Goal: Transaction & Acquisition: Purchase product/service

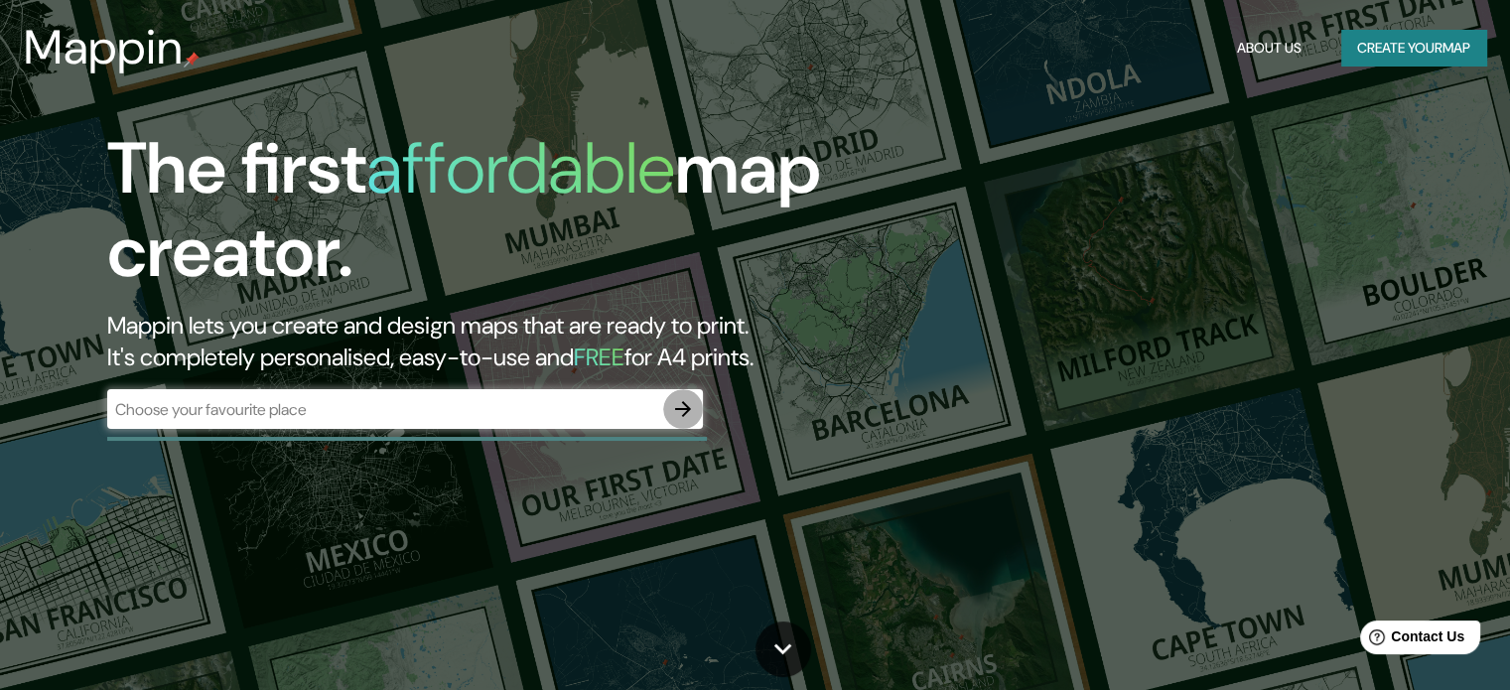
click at [687, 415] on icon "button" at bounding box center [683, 409] width 24 height 24
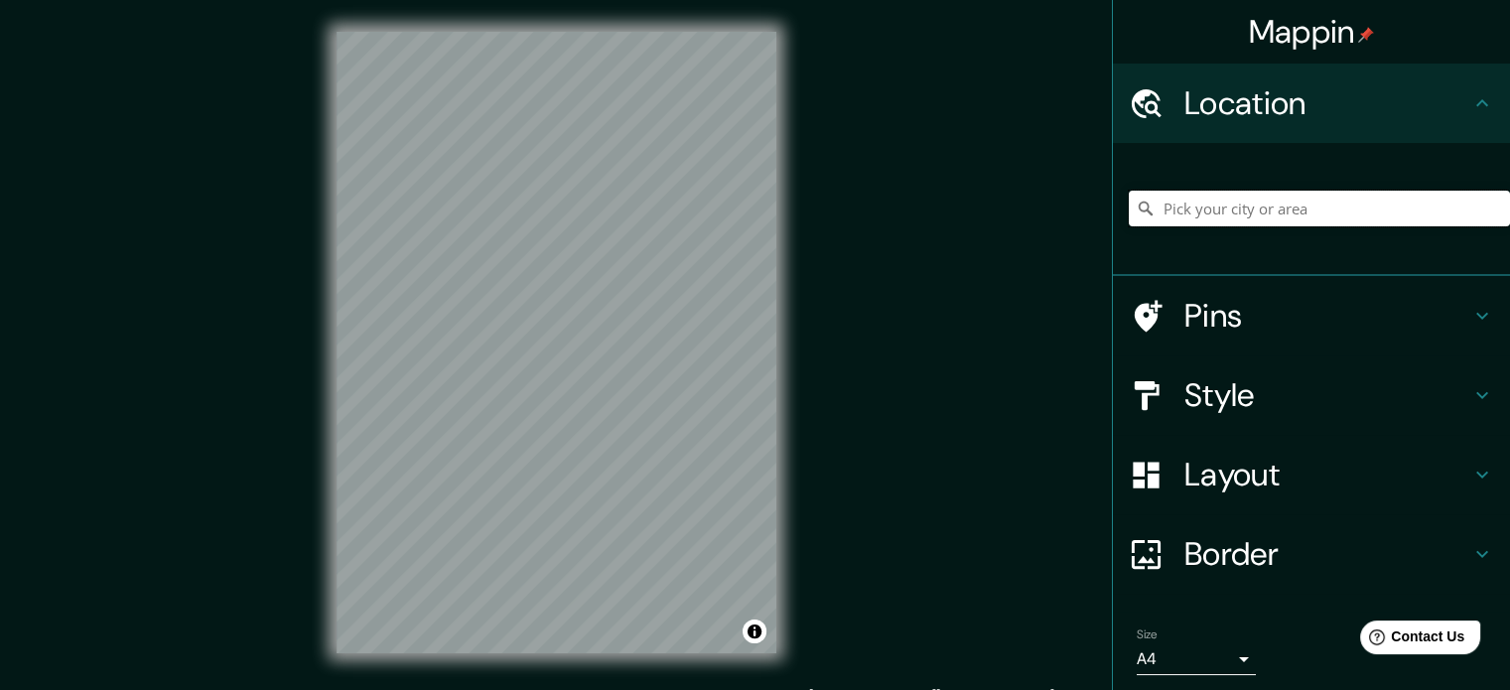
click at [1279, 209] on input "Pick your city or area" at bounding box center [1319, 209] width 381 height 36
click at [1392, 203] on input "[GEOGRAPHIC_DATA], [GEOGRAPHIC_DATA], [GEOGRAPHIC_DATA]" at bounding box center [1319, 209] width 381 height 36
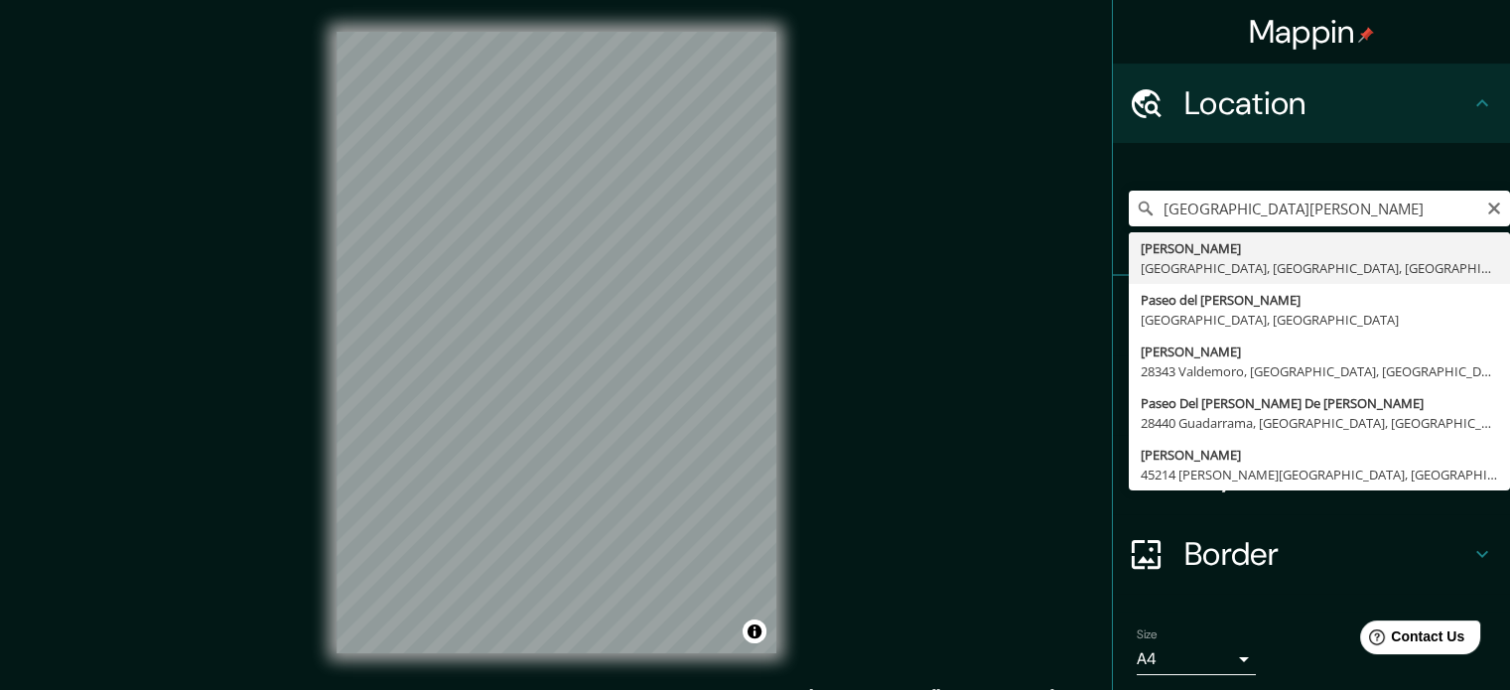
type input "[PERSON_NAME][GEOGRAPHIC_DATA], [GEOGRAPHIC_DATA], [GEOGRAPHIC_DATA]"
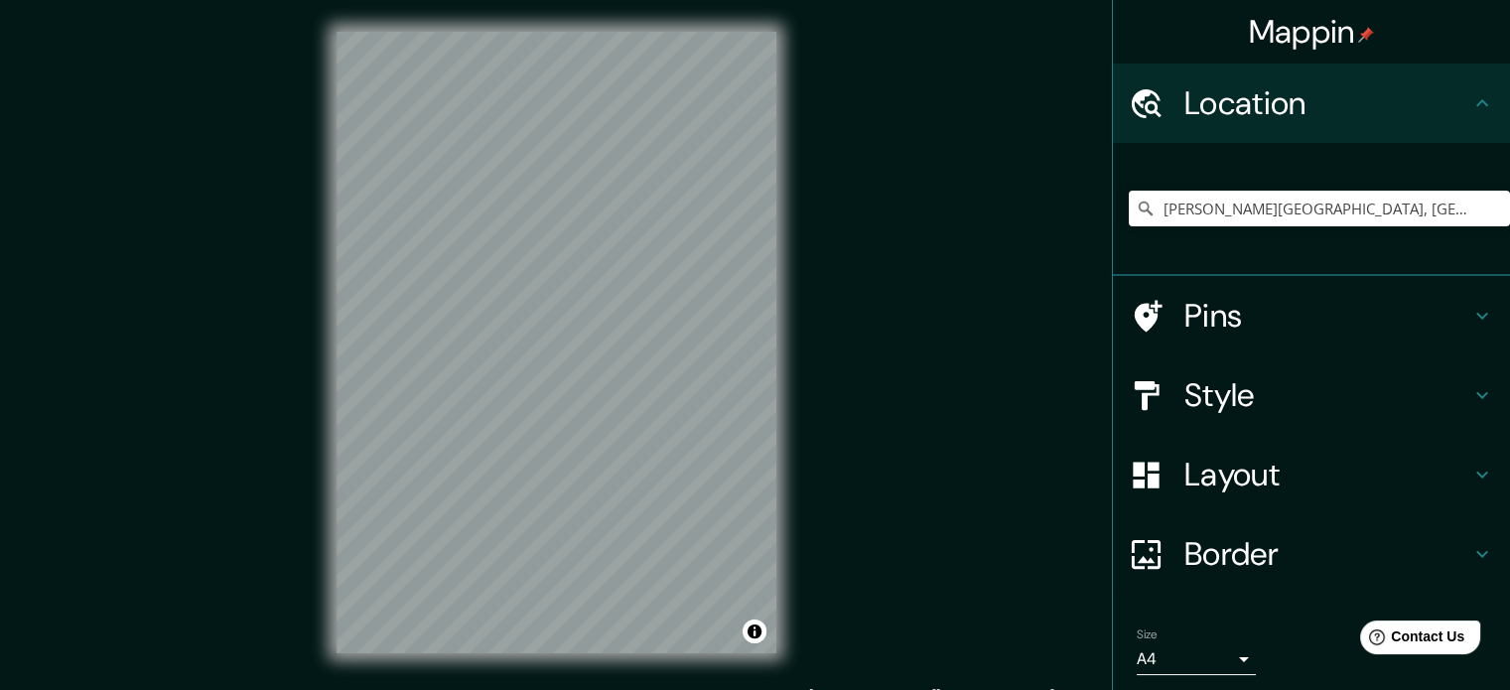
click at [1298, 383] on h4 "Style" at bounding box center [1327, 395] width 286 height 40
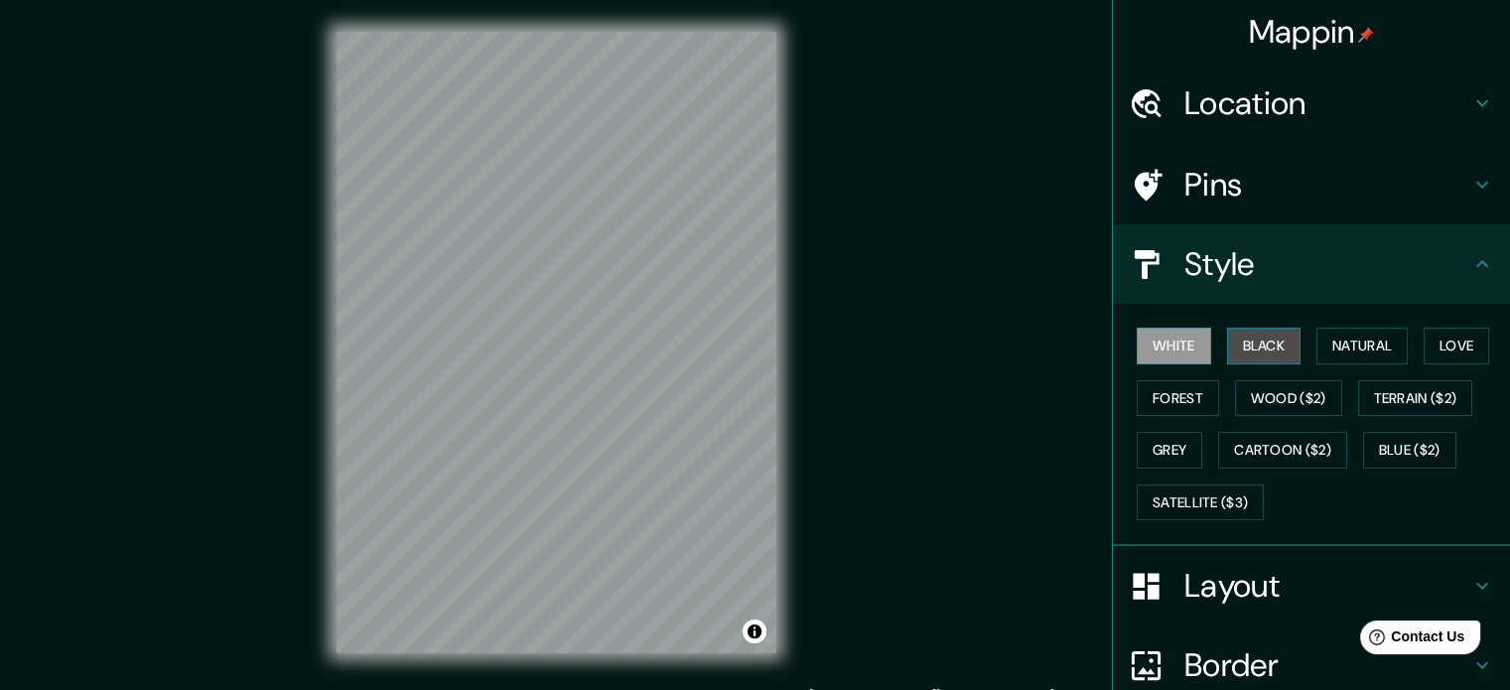
click at [1245, 341] on button "Black" at bounding box center [1264, 346] width 74 height 37
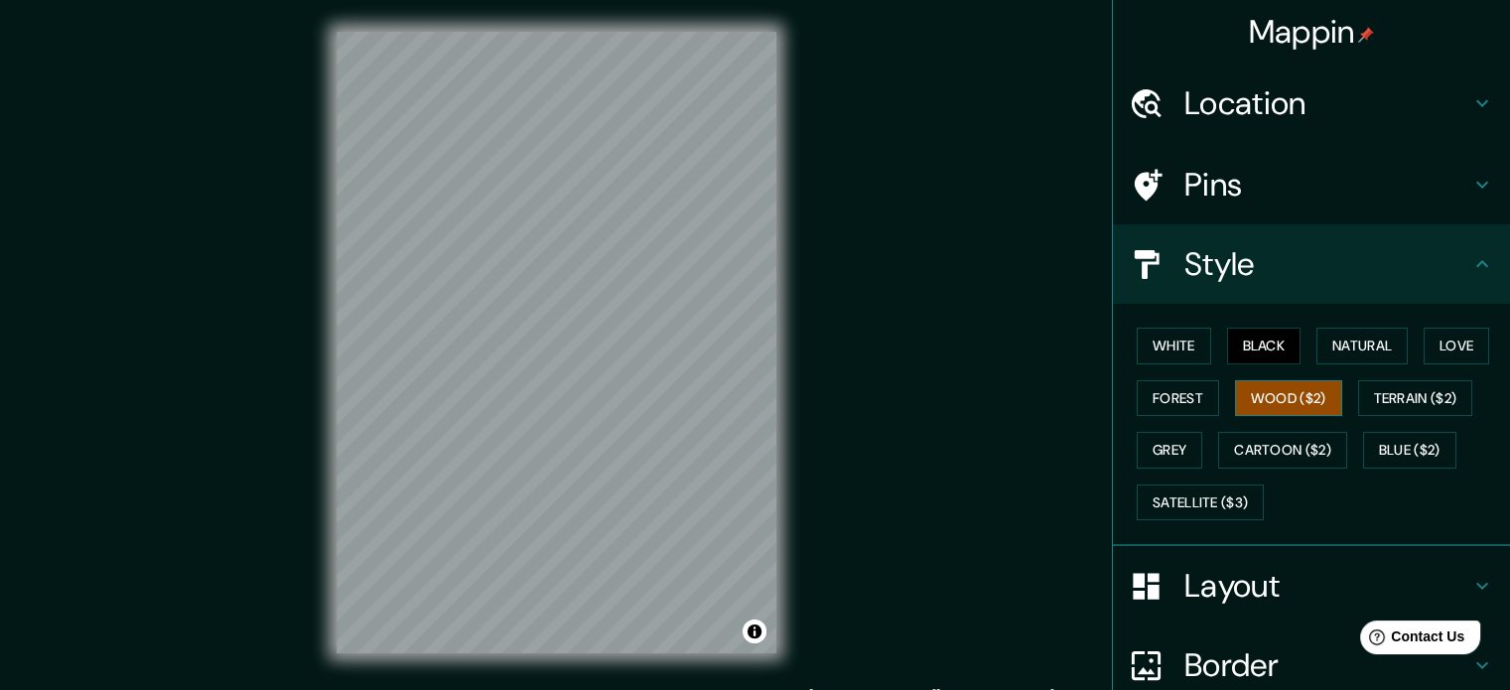
click at [1286, 392] on button "Wood ($2)" at bounding box center [1288, 398] width 107 height 37
click at [1448, 403] on button "Terrain ($2)" at bounding box center [1415, 398] width 115 height 37
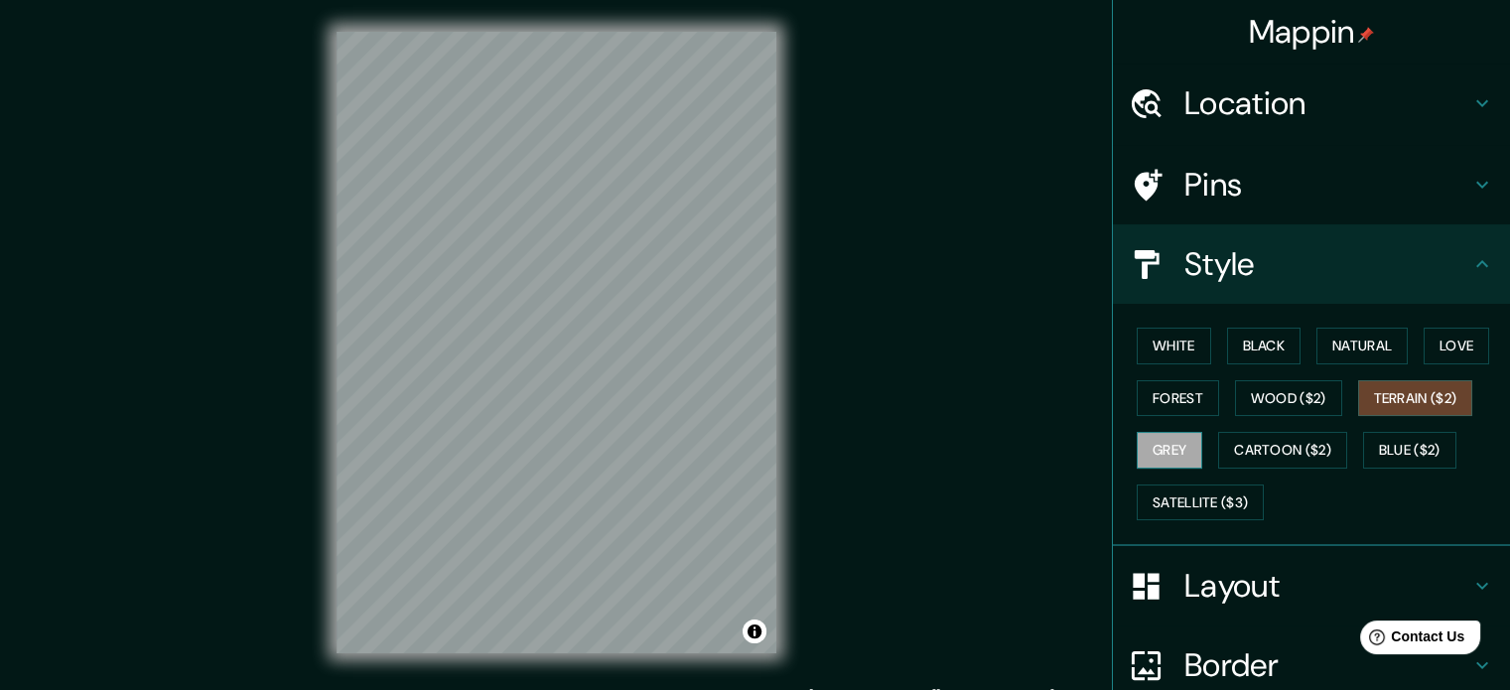
click at [1151, 450] on button "Grey" at bounding box center [1169, 450] width 66 height 37
click at [1223, 444] on button "Cartoon ($2)" at bounding box center [1282, 450] width 129 height 37
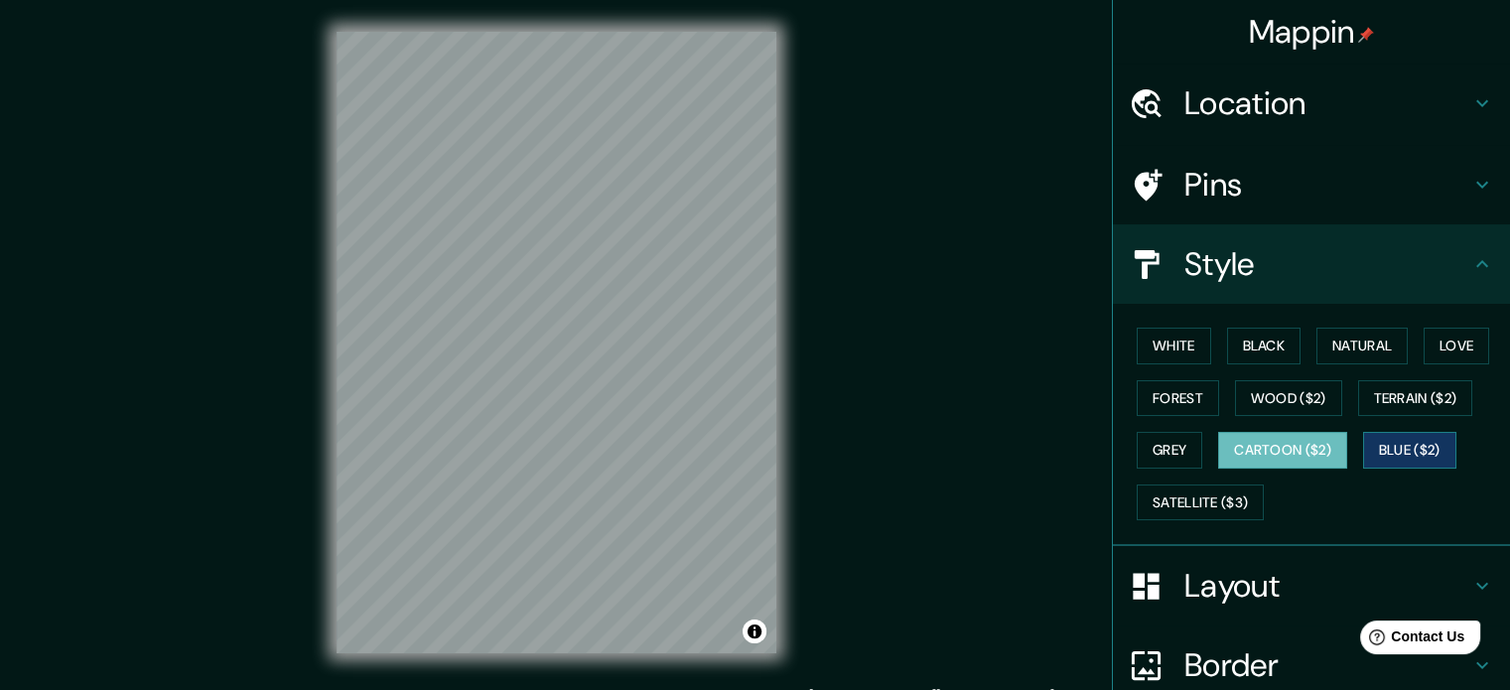
click at [1389, 440] on button "Blue ($2)" at bounding box center [1409, 450] width 93 height 37
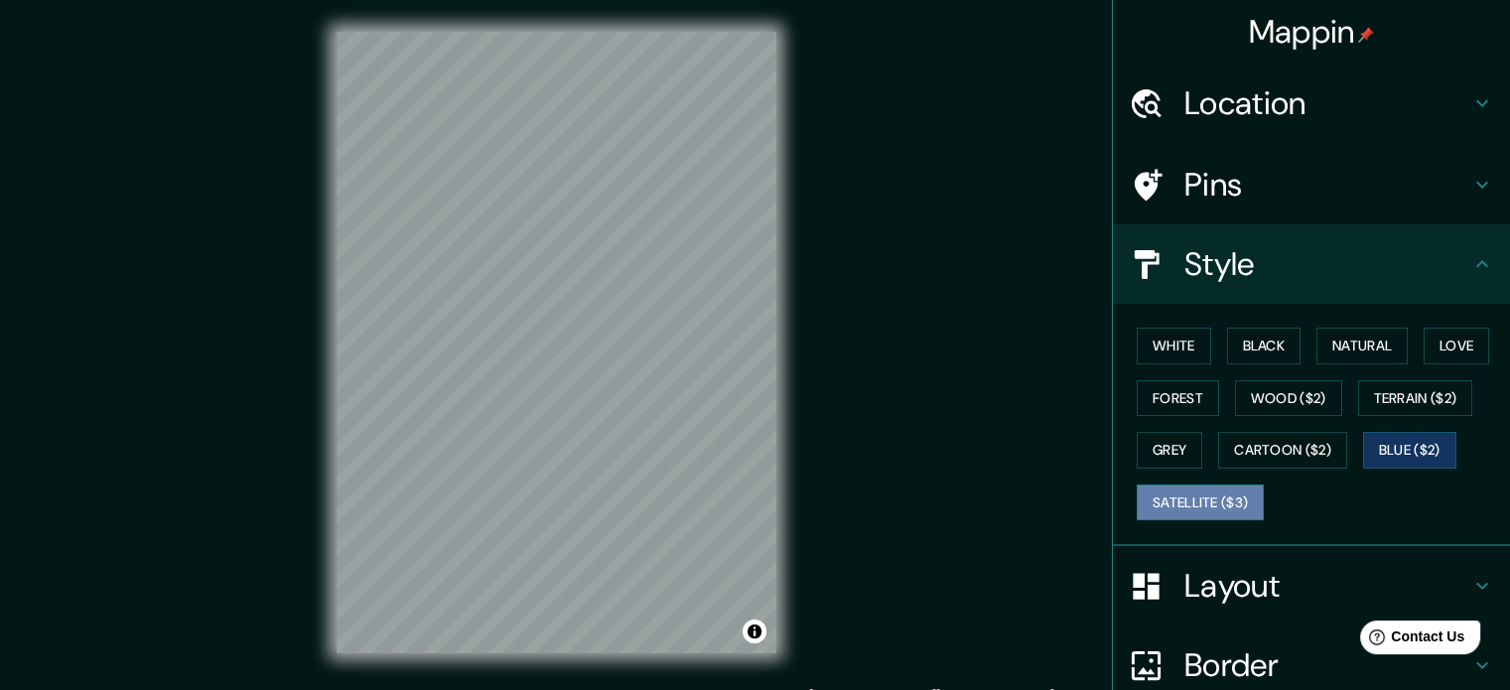
click at [1208, 486] on button "Satellite ($3)" at bounding box center [1199, 502] width 127 height 37
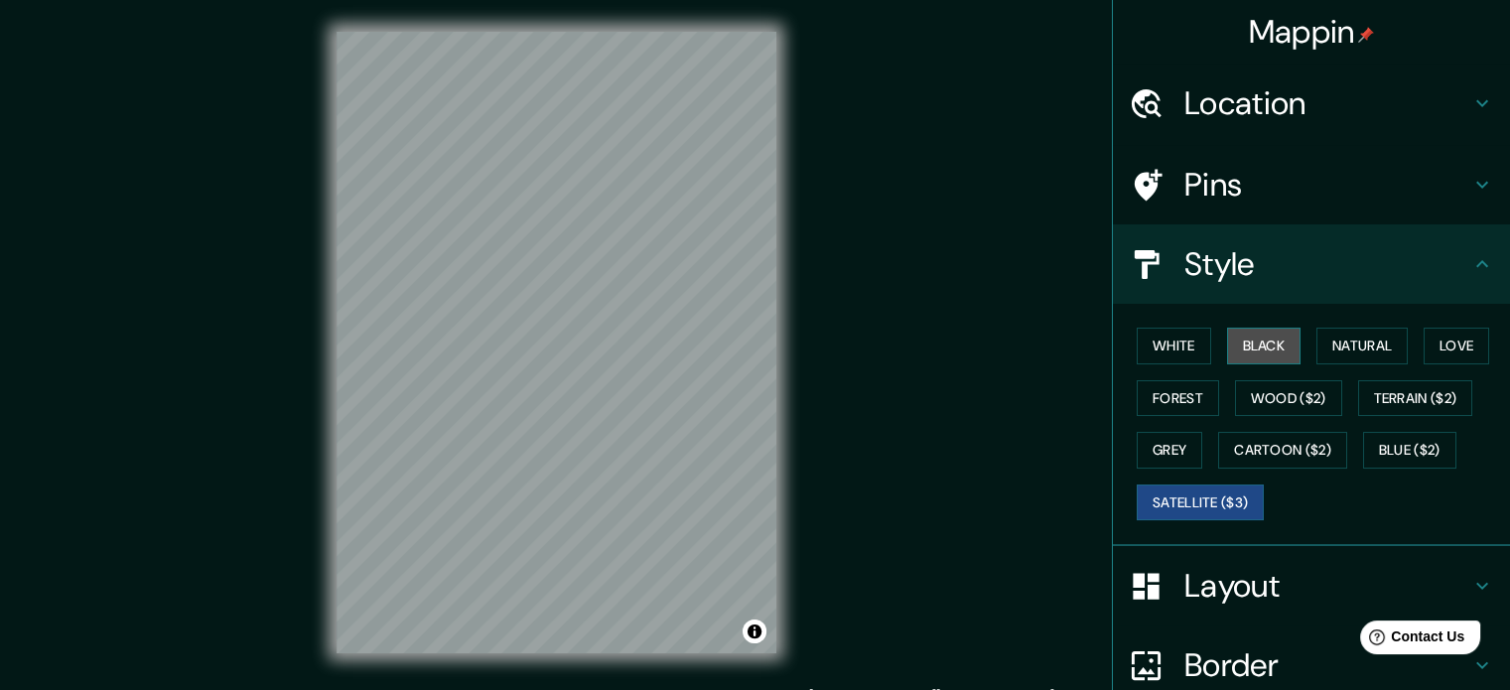
click at [1271, 336] on button "Black" at bounding box center [1264, 346] width 74 height 37
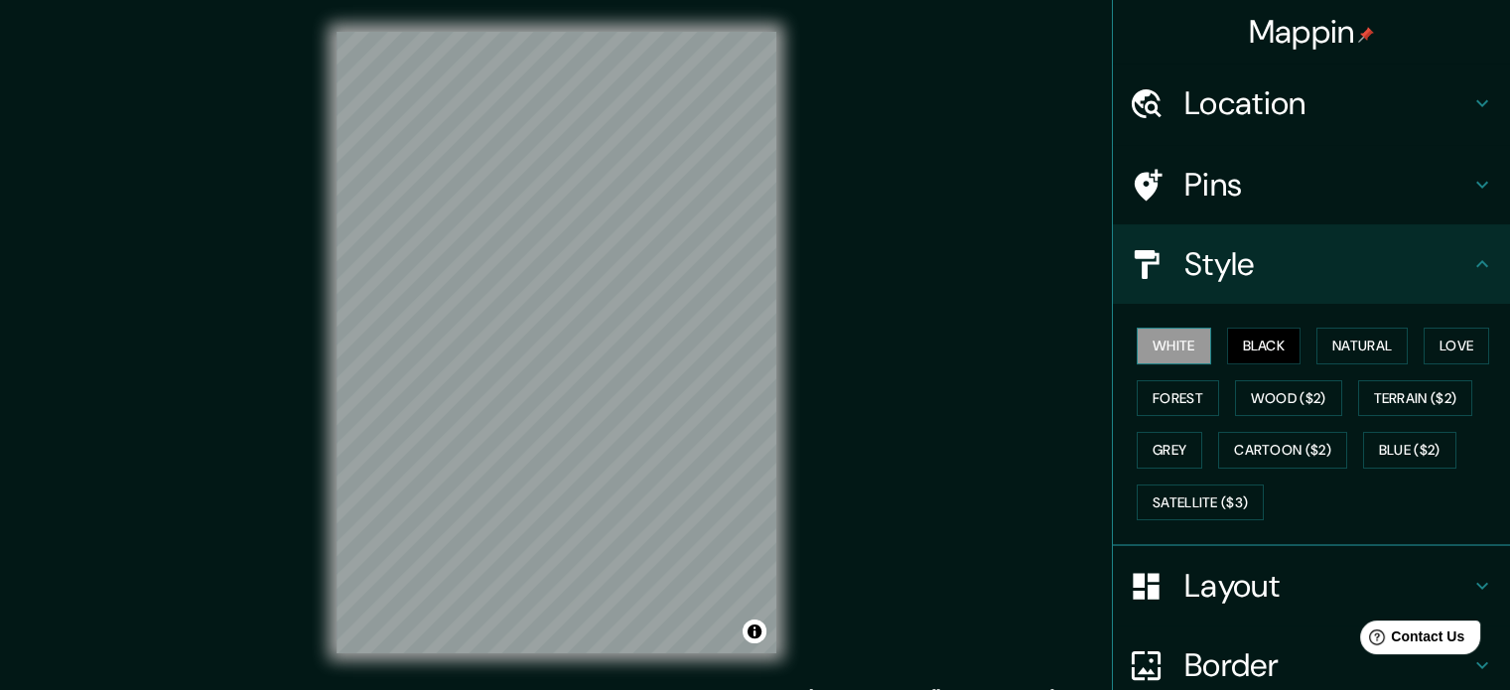
click at [1178, 336] on button "White" at bounding box center [1173, 346] width 74 height 37
click at [1173, 390] on button "Forest" at bounding box center [1177, 398] width 82 height 37
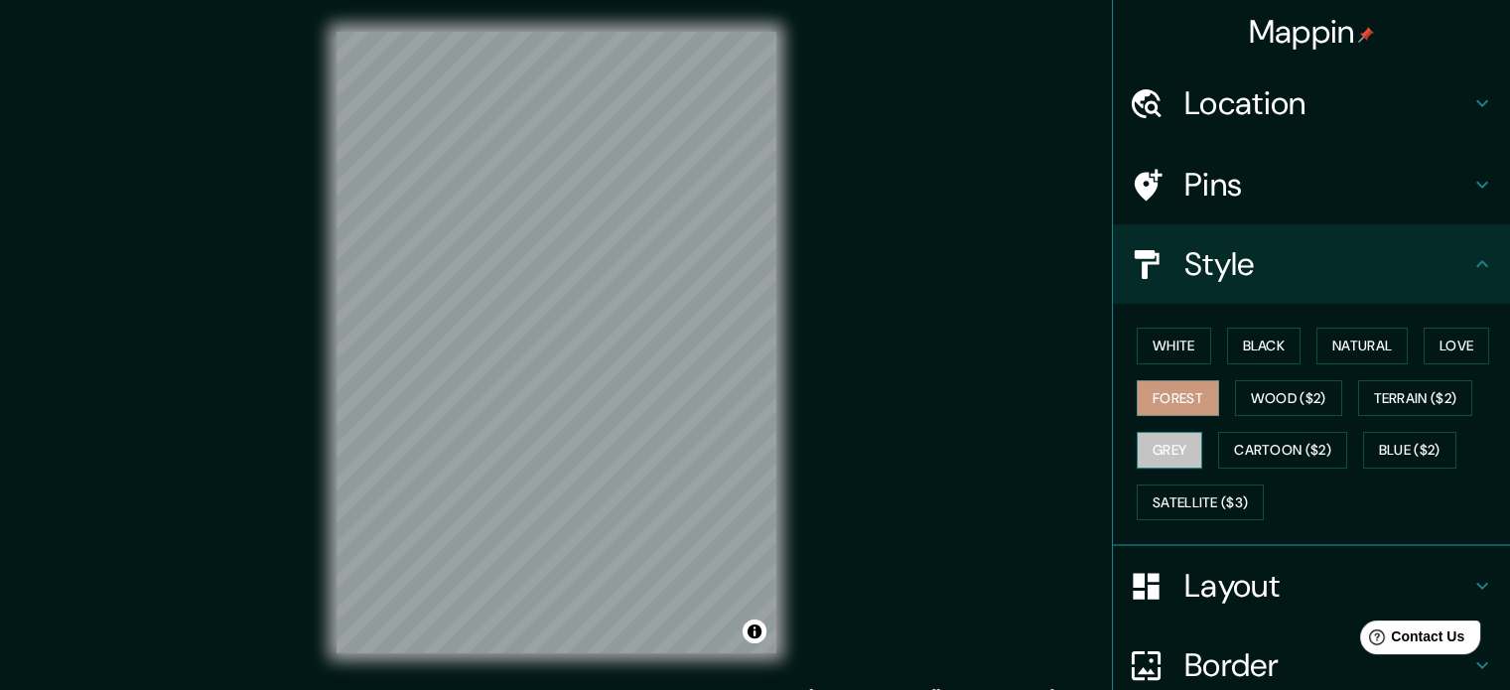
click at [1161, 449] on button "Grey" at bounding box center [1169, 450] width 66 height 37
click at [1153, 400] on button "Forest" at bounding box center [1177, 398] width 82 height 37
click at [1195, 504] on button "Satellite ($3)" at bounding box center [1199, 502] width 127 height 37
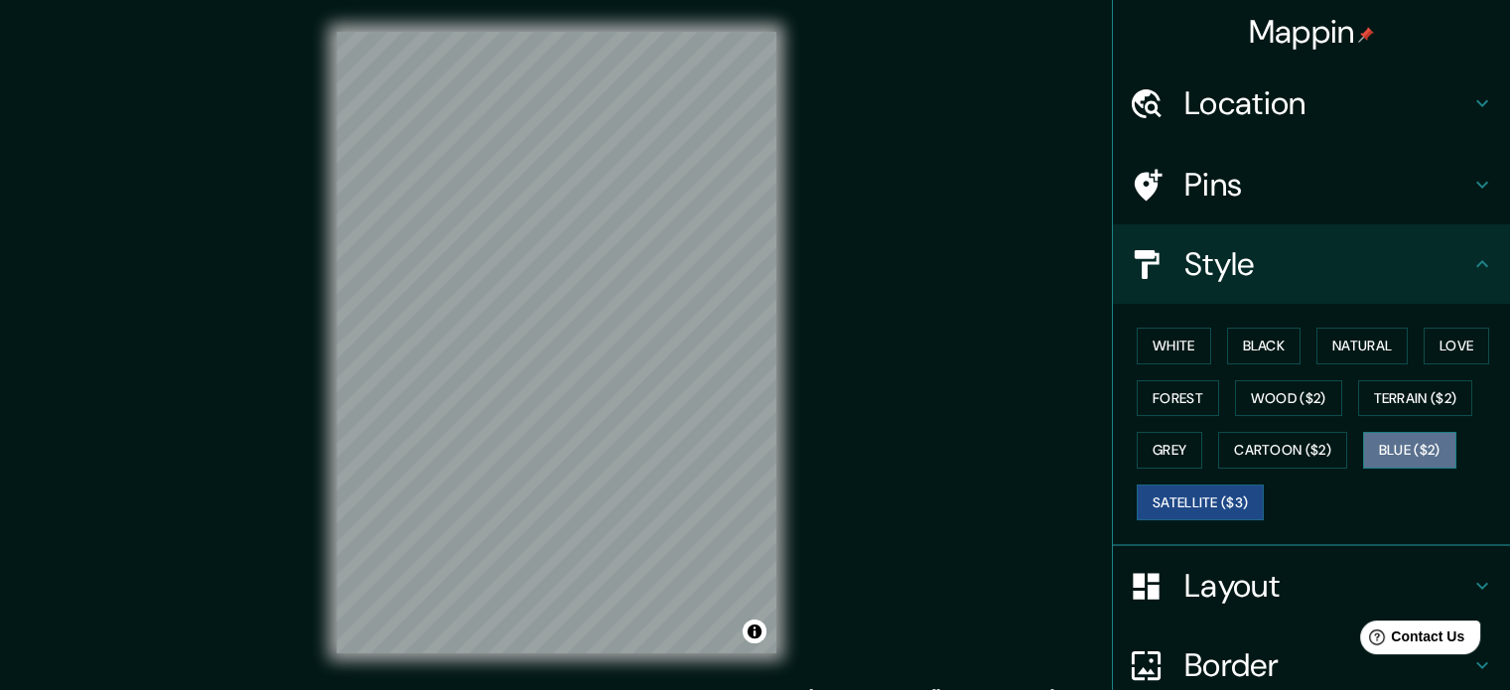
click at [1393, 448] on button "Blue ($2)" at bounding box center [1409, 450] width 93 height 37
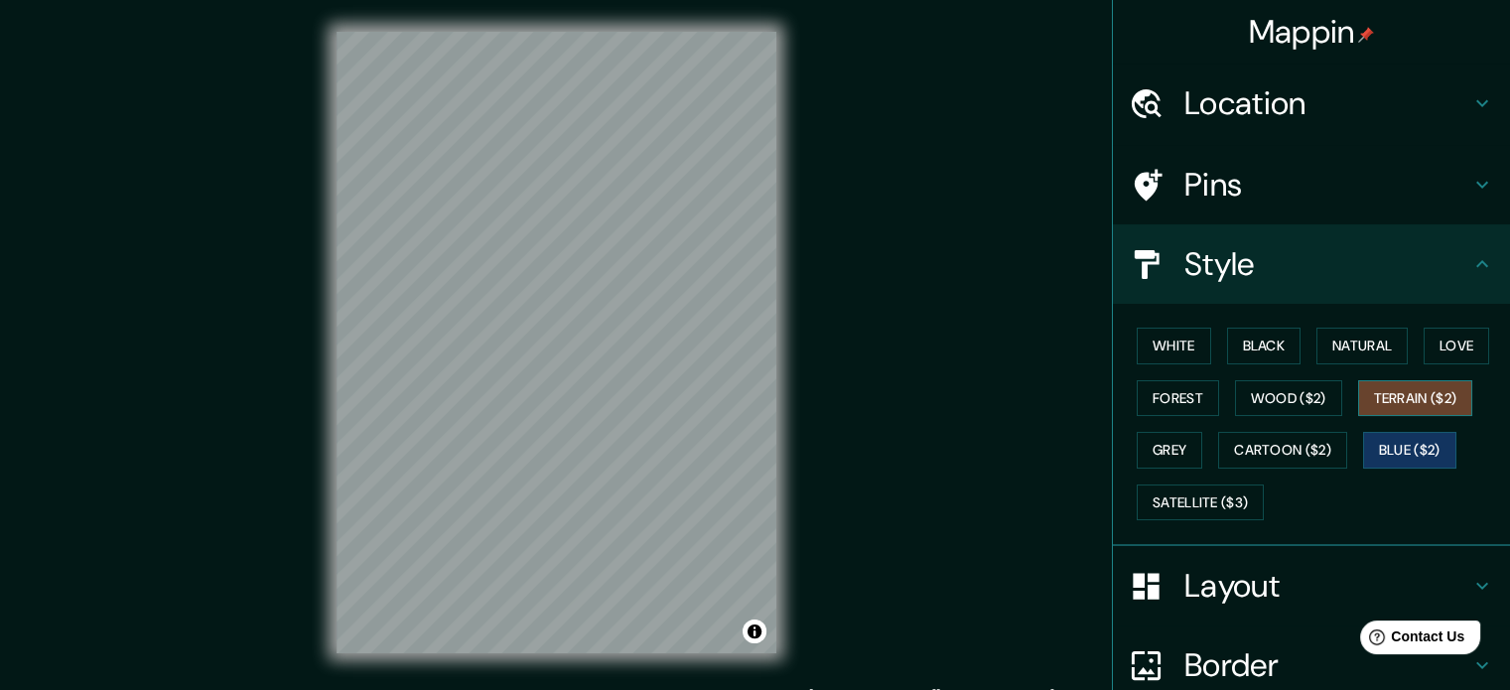
click at [1409, 408] on button "Terrain ($2)" at bounding box center [1415, 398] width 115 height 37
click at [1320, 405] on button "Wood ($2)" at bounding box center [1288, 398] width 107 height 37
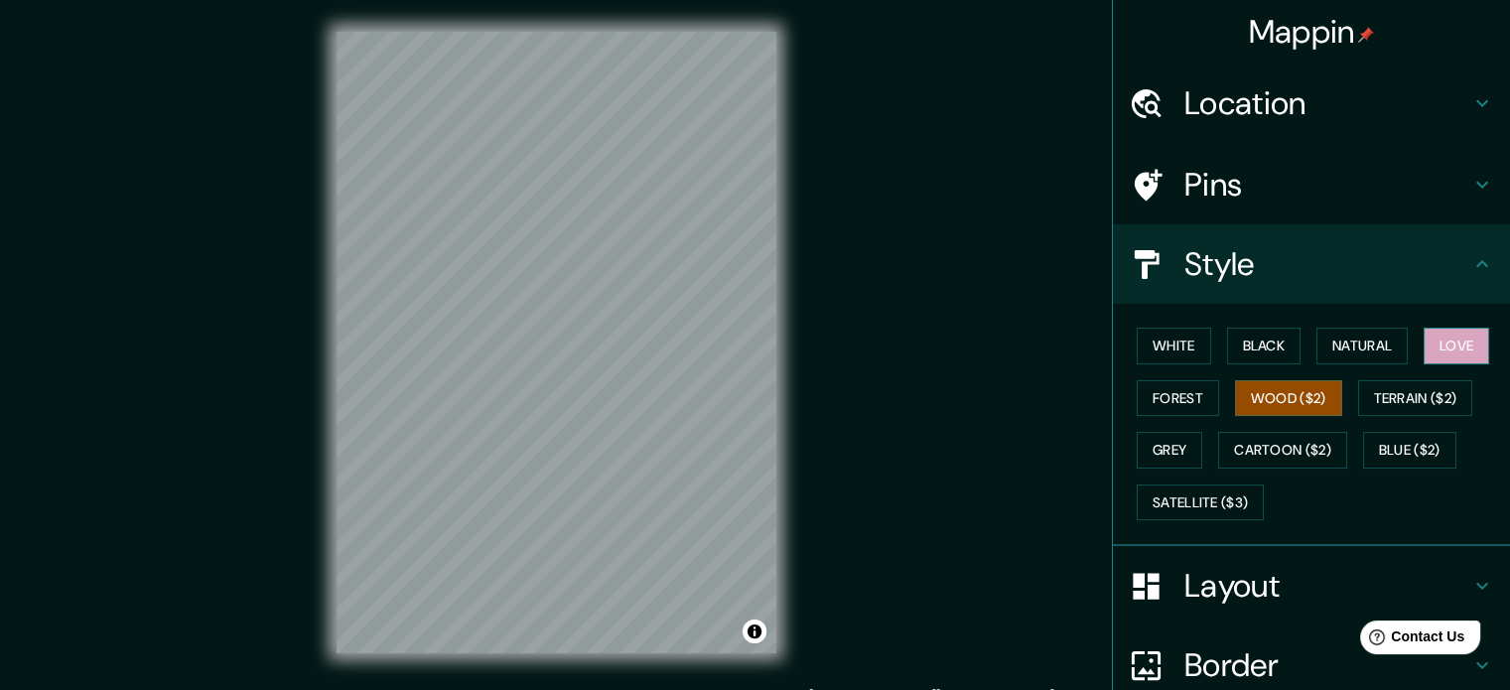
click at [1439, 348] on button "Love" at bounding box center [1456, 346] width 66 height 37
click at [1408, 408] on button "Terrain ($2)" at bounding box center [1415, 398] width 115 height 37
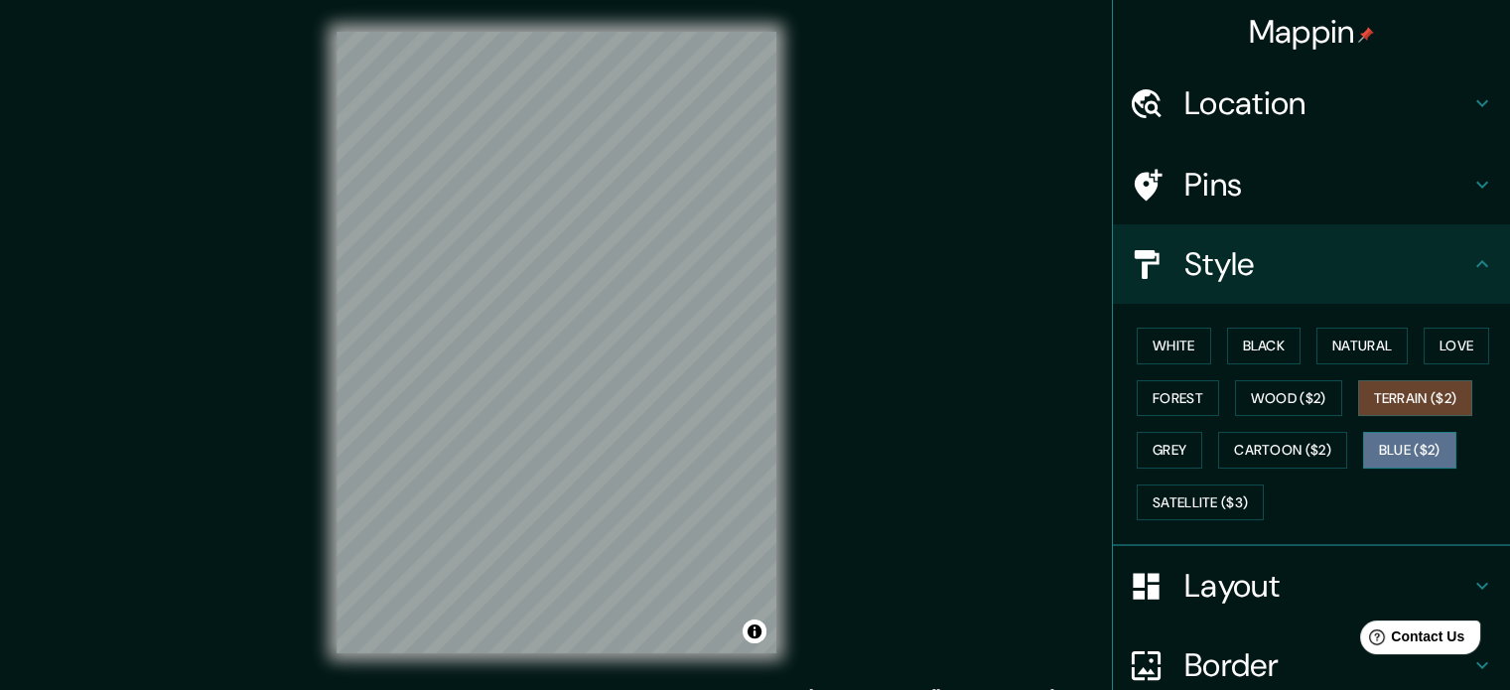
click at [1401, 440] on button "Blue ($2)" at bounding box center [1409, 450] width 93 height 37
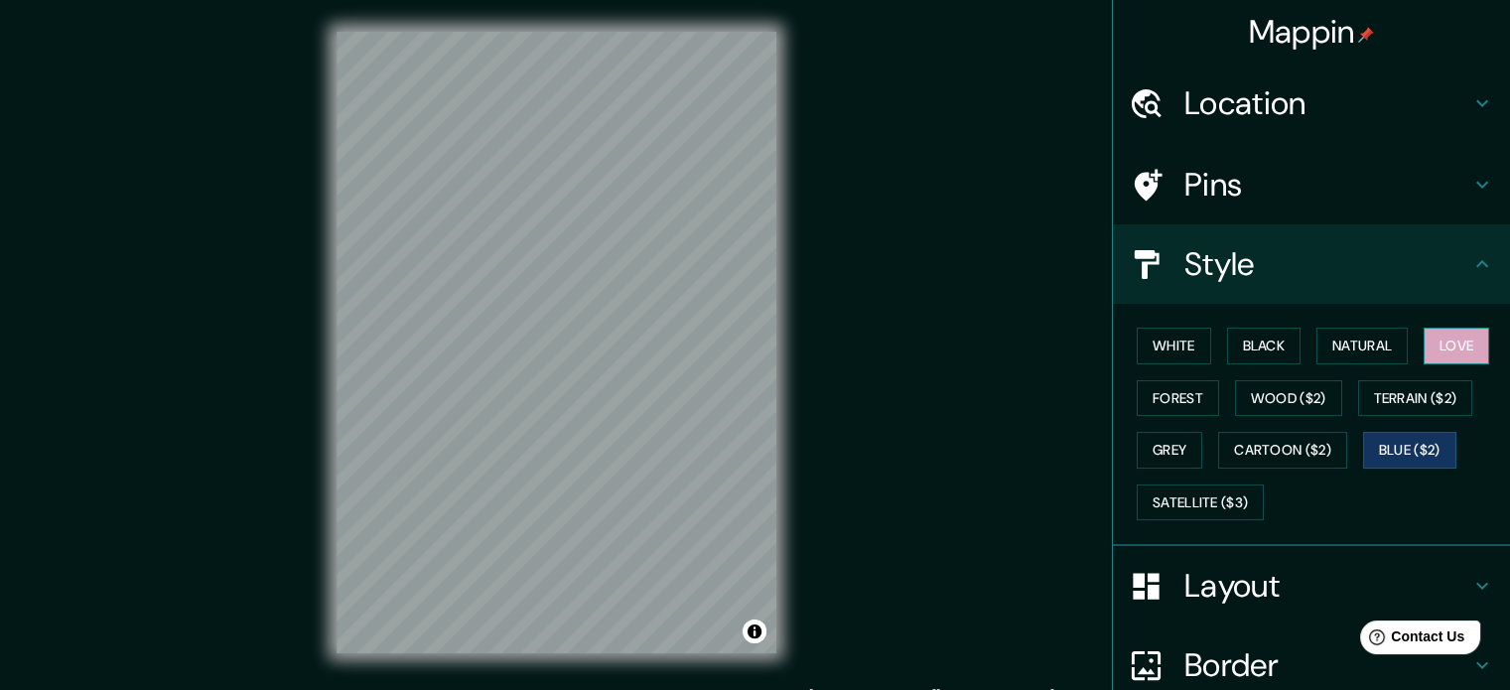
click at [1455, 337] on button "Love" at bounding box center [1456, 346] width 66 height 37
click at [1159, 404] on button "Forest" at bounding box center [1177, 398] width 82 height 37
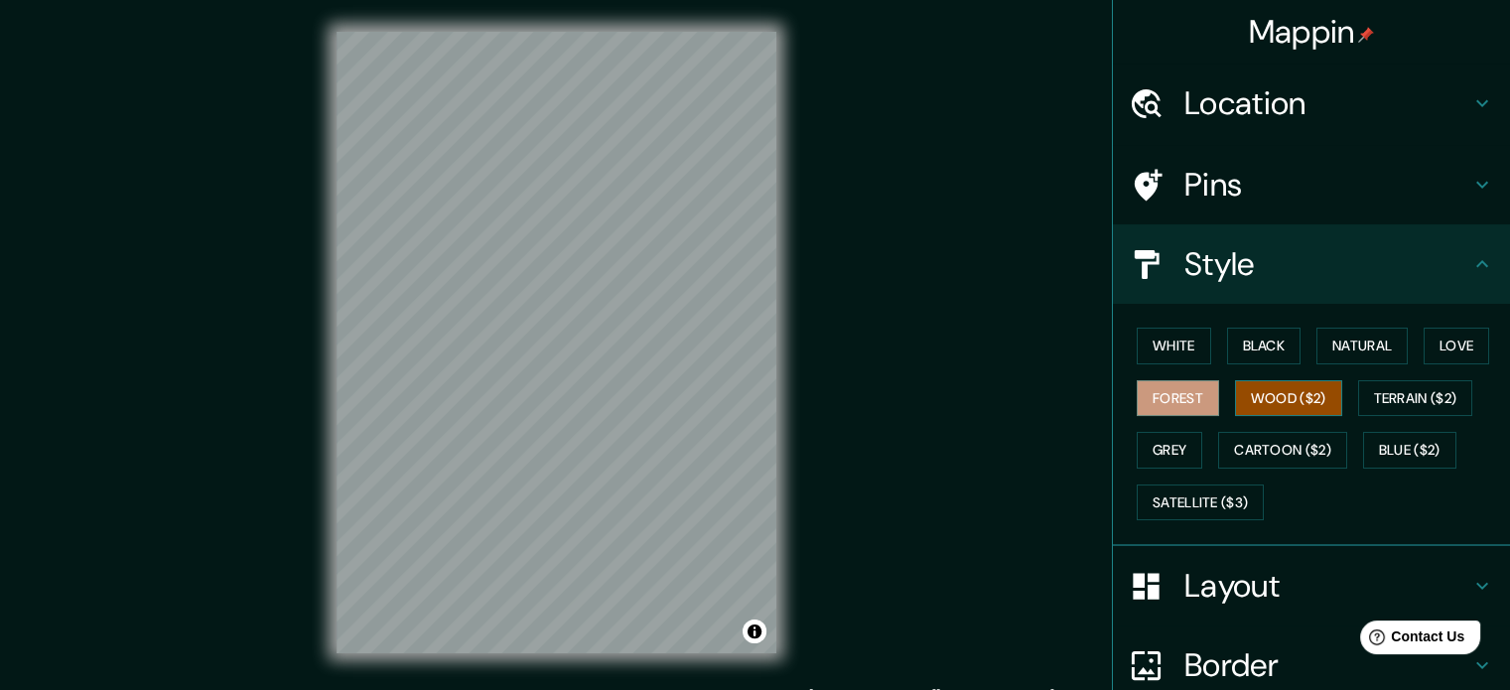
click at [1266, 401] on button "Wood ($2)" at bounding box center [1288, 398] width 107 height 37
click at [1162, 444] on button "Grey" at bounding box center [1169, 450] width 66 height 37
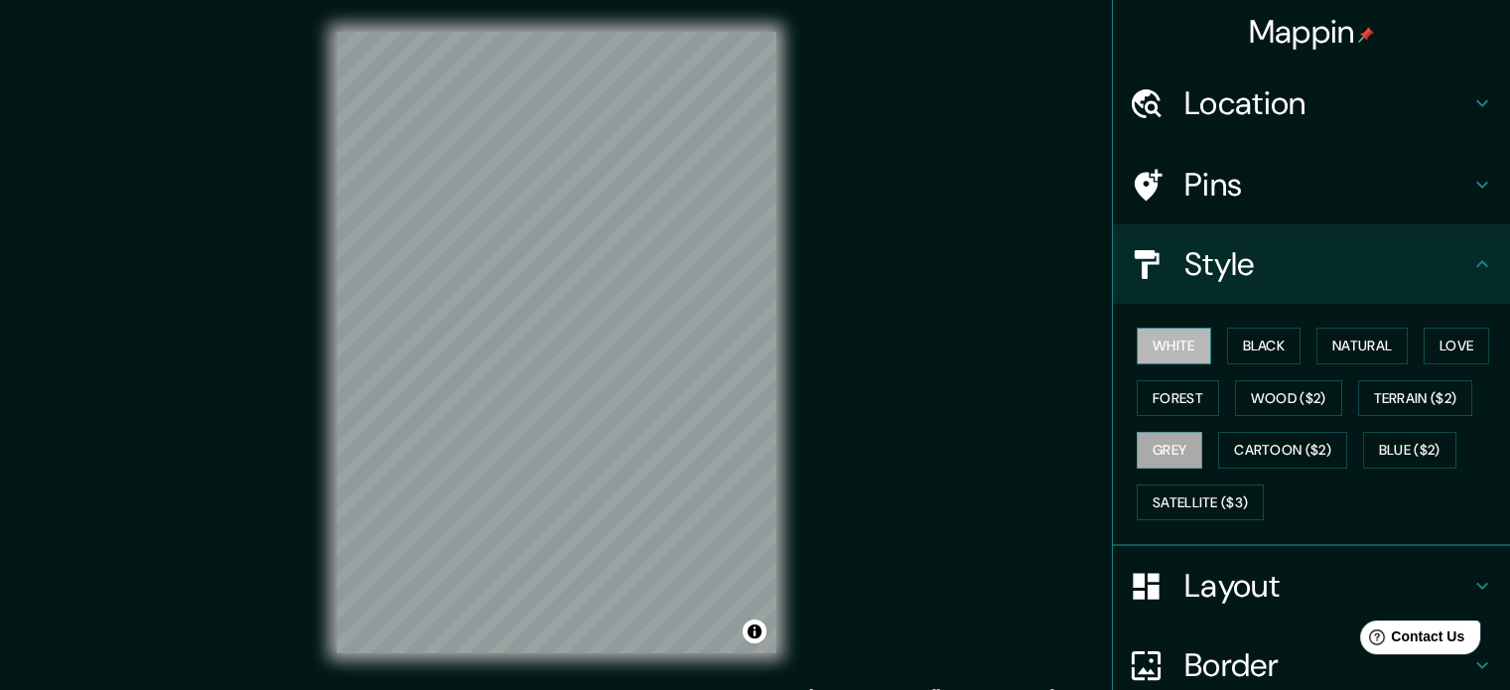
click at [1163, 352] on button "White" at bounding box center [1173, 346] width 74 height 37
click at [1223, 487] on button "Satellite ($3)" at bounding box center [1199, 502] width 127 height 37
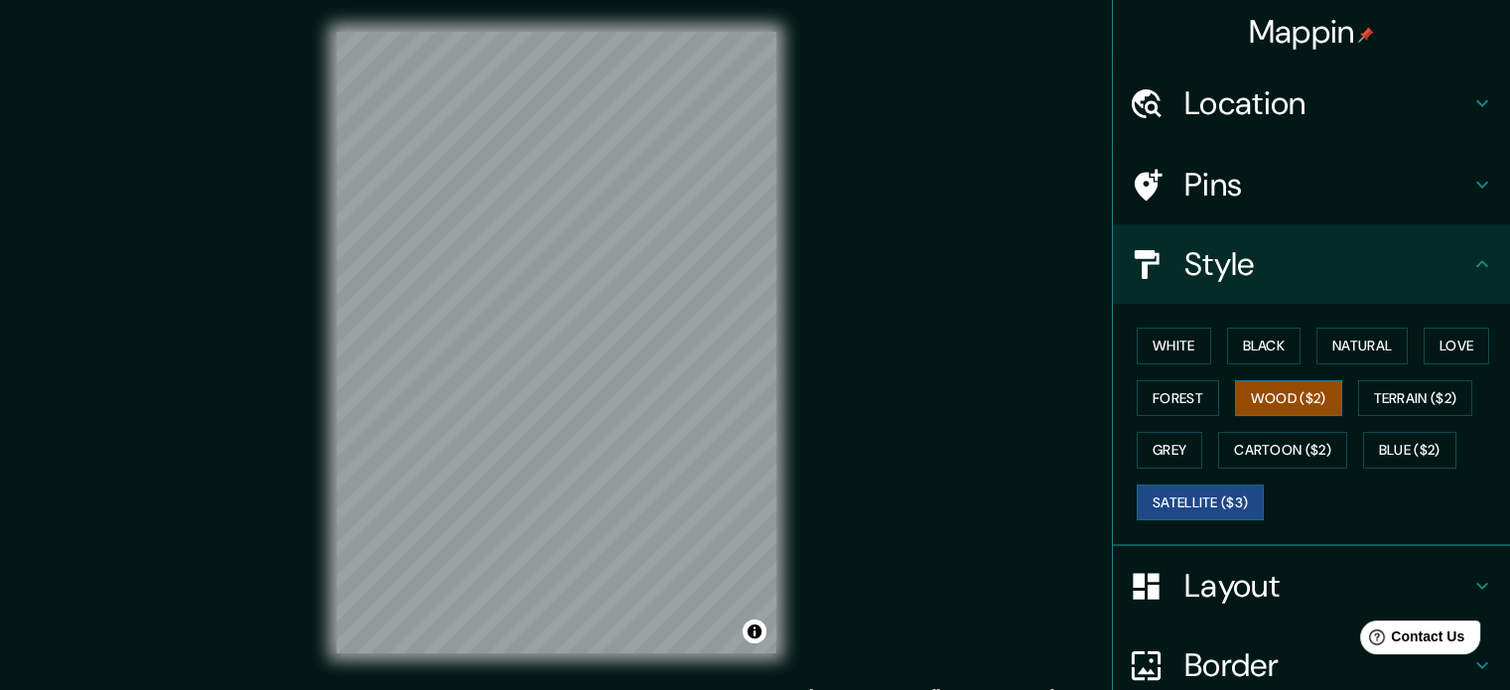
click at [1259, 407] on button "Wood ($2)" at bounding box center [1288, 398] width 107 height 37
click at [1211, 488] on button "Satellite ($3)" at bounding box center [1199, 502] width 127 height 37
click at [1261, 349] on button "Black" at bounding box center [1264, 346] width 74 height 37
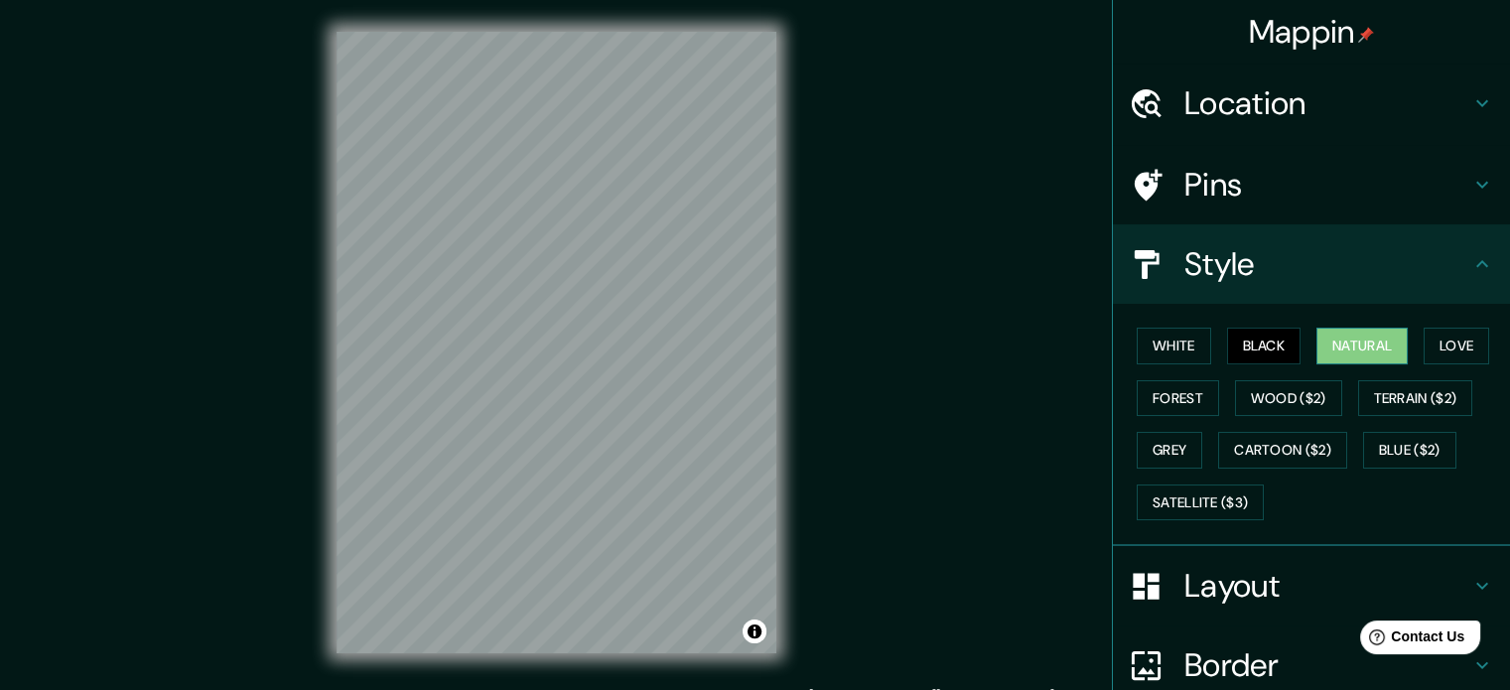
click at [1320, 338] on button "Natural" at bounding box center [1361, 346] width 91 height 37
click at [1445, 329] on button "Love" at bounding box center [1456, 346] width 66 height 37
click at [1006, 437] on div "Mappin Location [GEOGRAPHIC_DATA][PERSON_NAME], [GEOGRAPHIC_DATA], [GEOGRAPHIC_…" at bounding box center [755, 358] width 1510 height 717
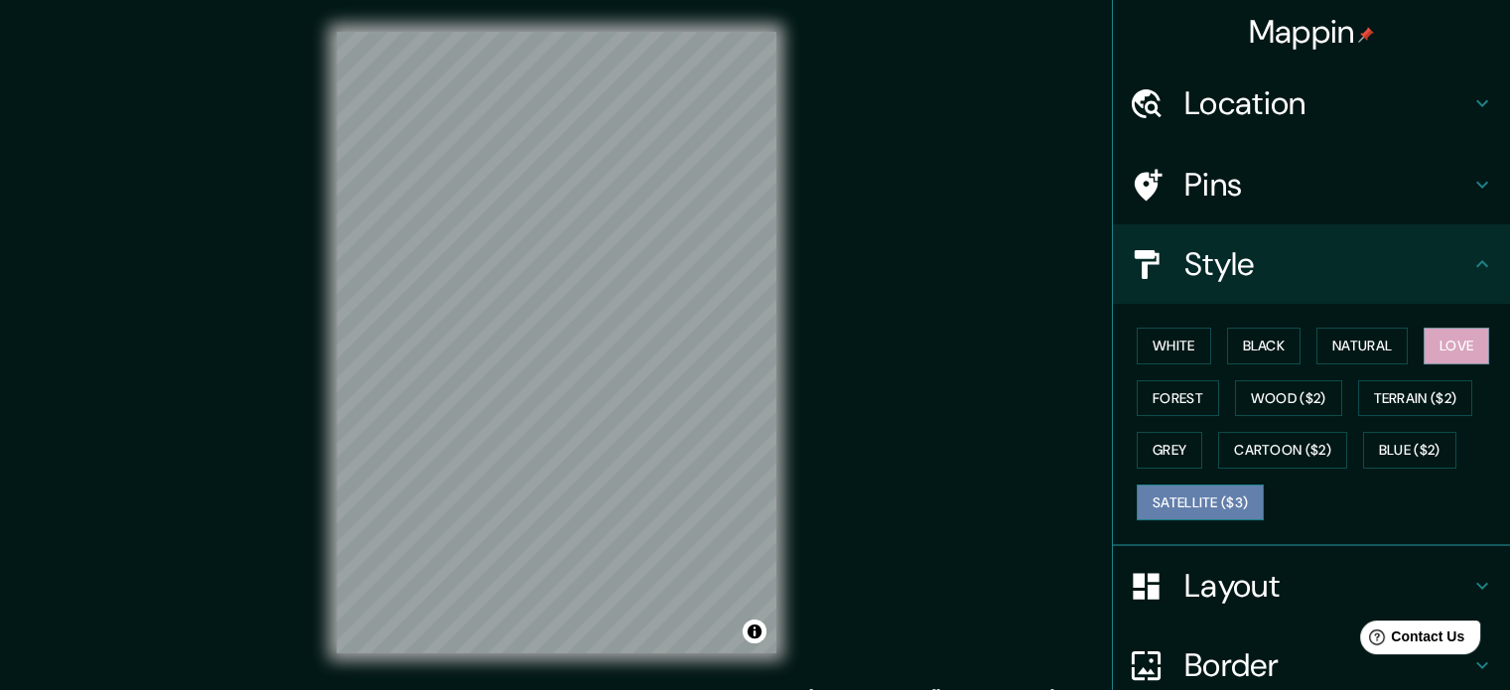
click at [1192, 503] on button "Satellite ($3)" at bounding box center [1199, 502] width 127 height 37
